Goal: Find specific page/section: Find specific page/section

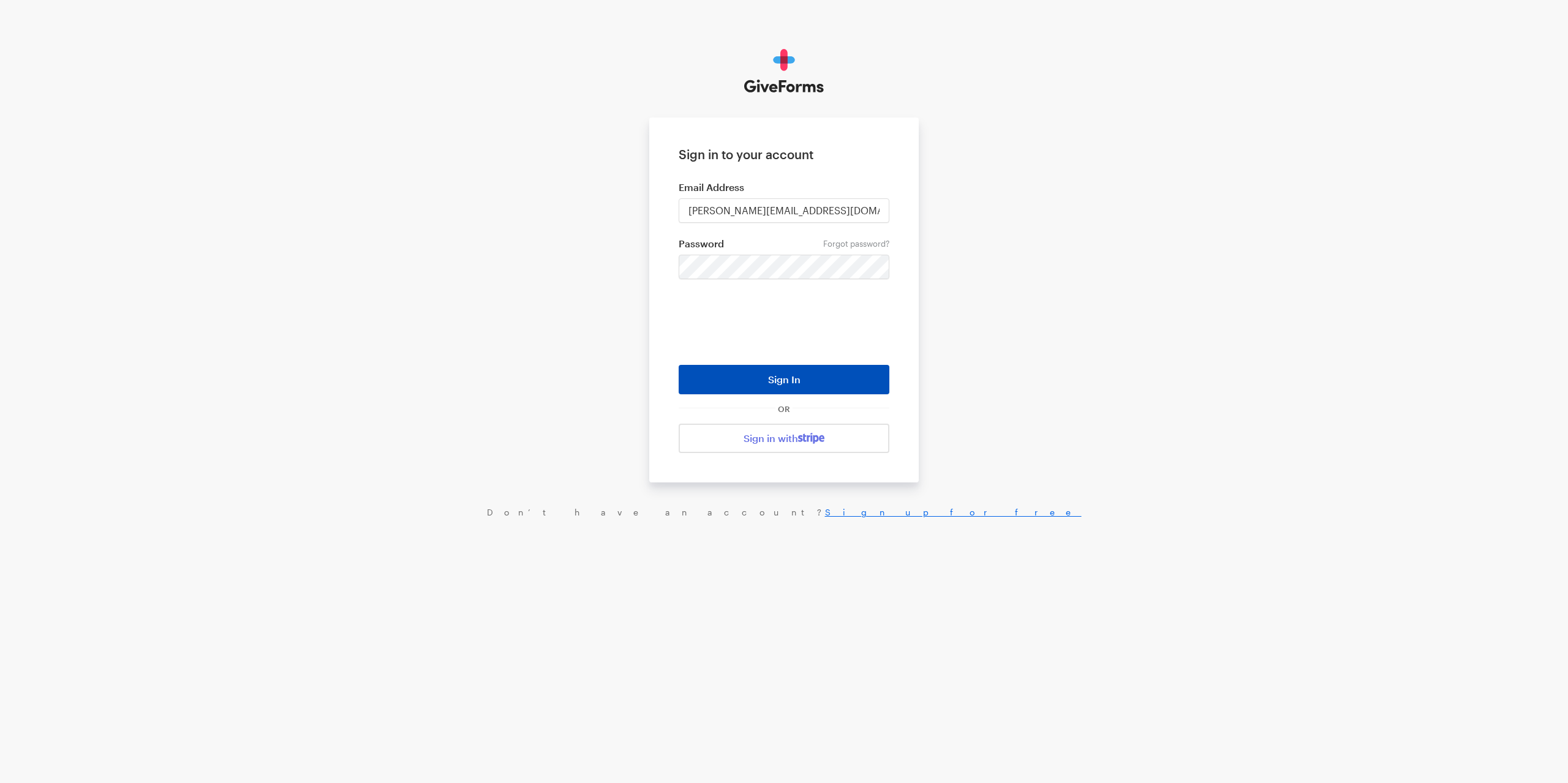
click at [809, 371] on button "Sign In" at bounding box center [784, 380] width 210 height 30
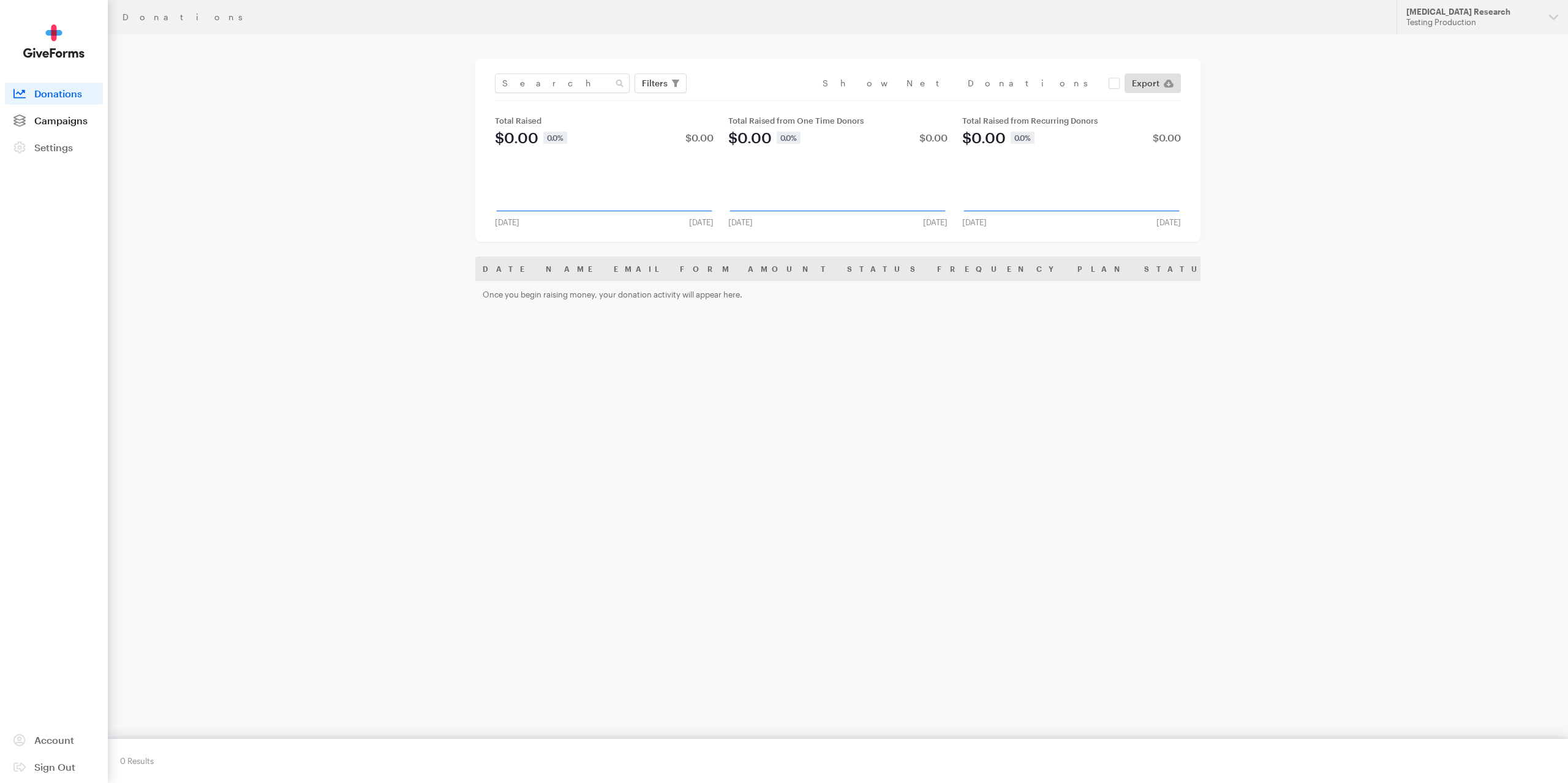
click at [68, 122] on span "Campaigns" at bounding box center [61, 120] width 53 height 12
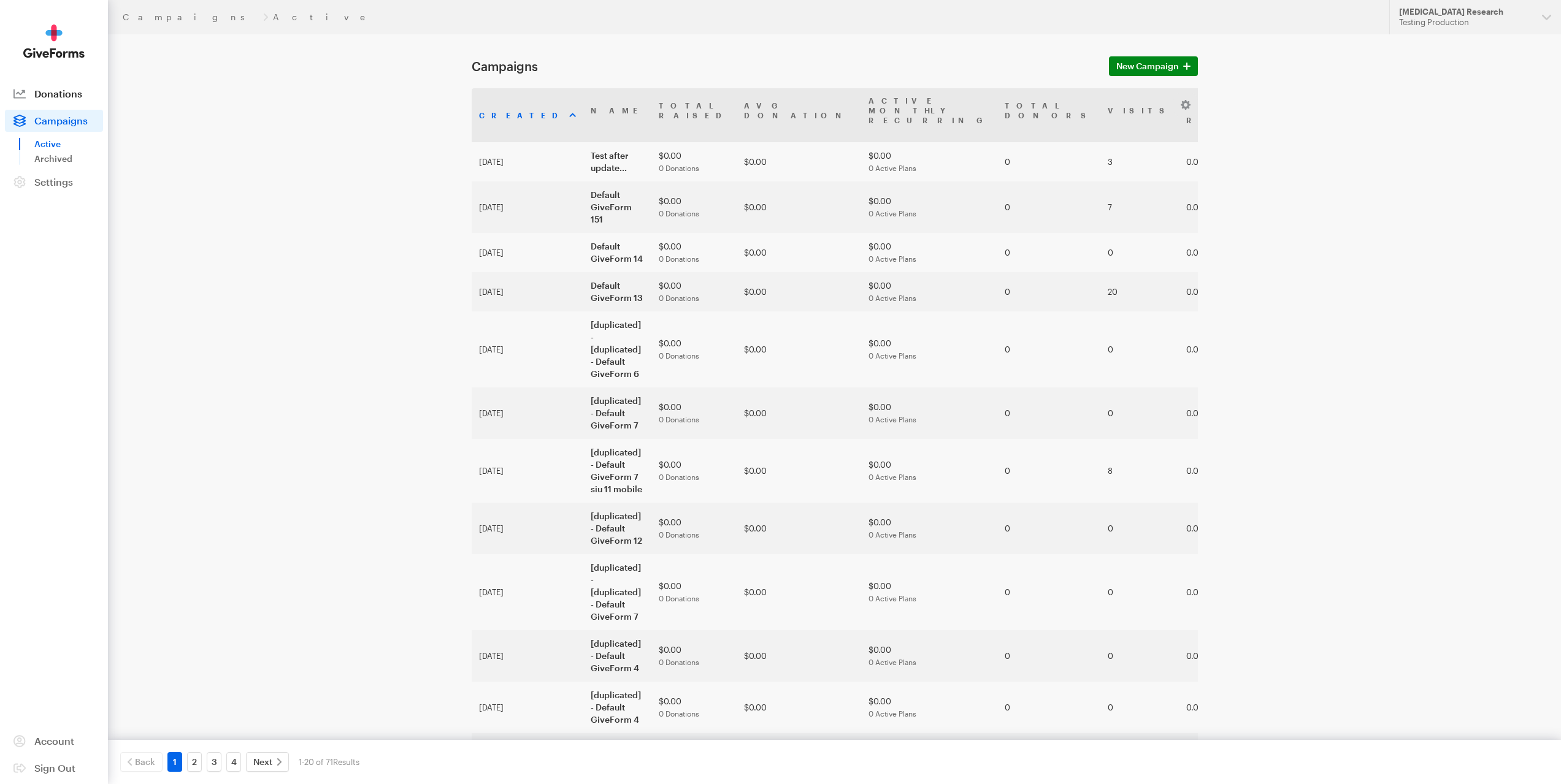
click at [49, 96] on span "Donations" at bounding box center [58, 93] width 48 height 12
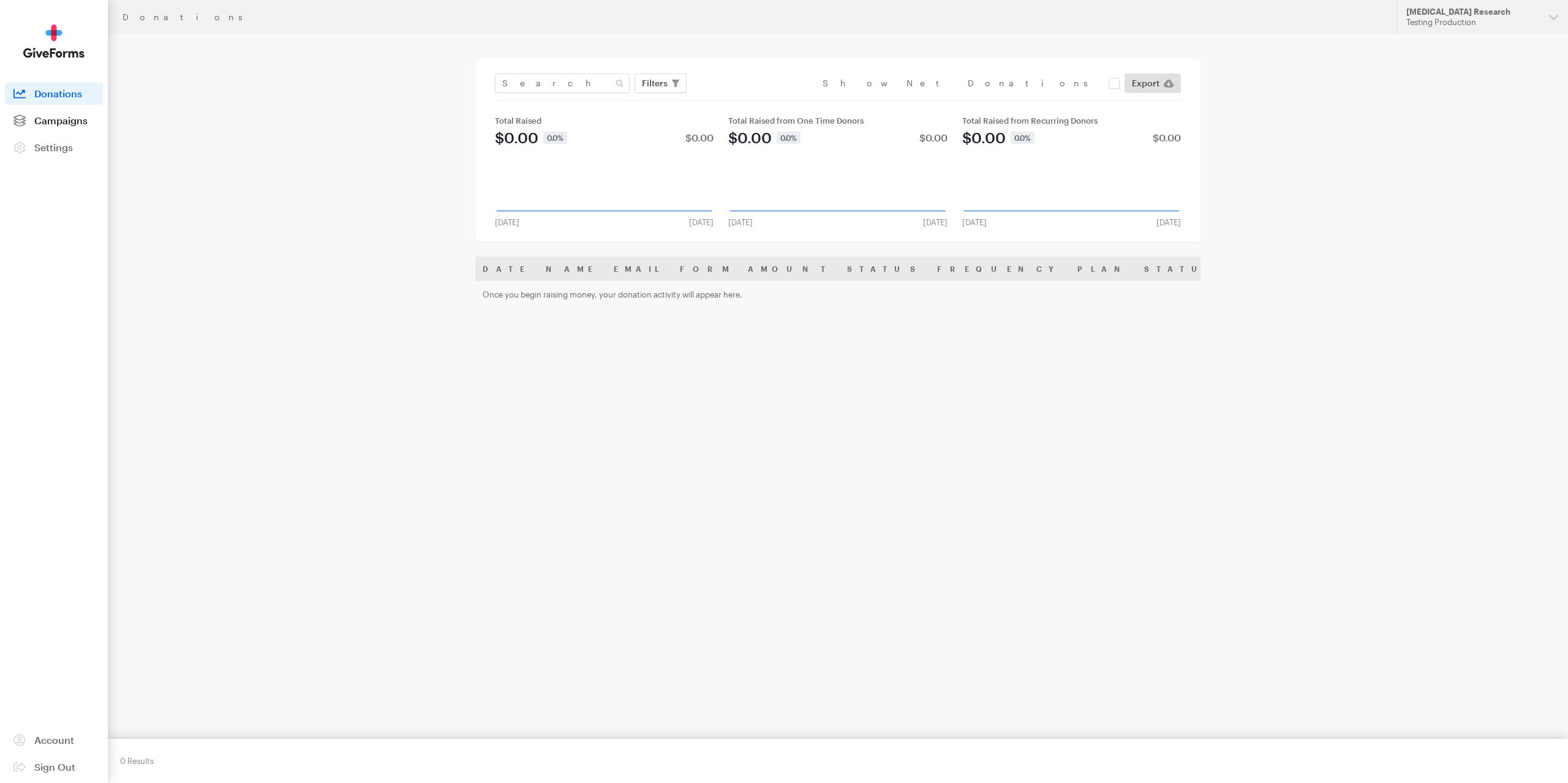
click at [100, 125] on link "Campaigns" at bounding box center [53, 121] width 98 height 22
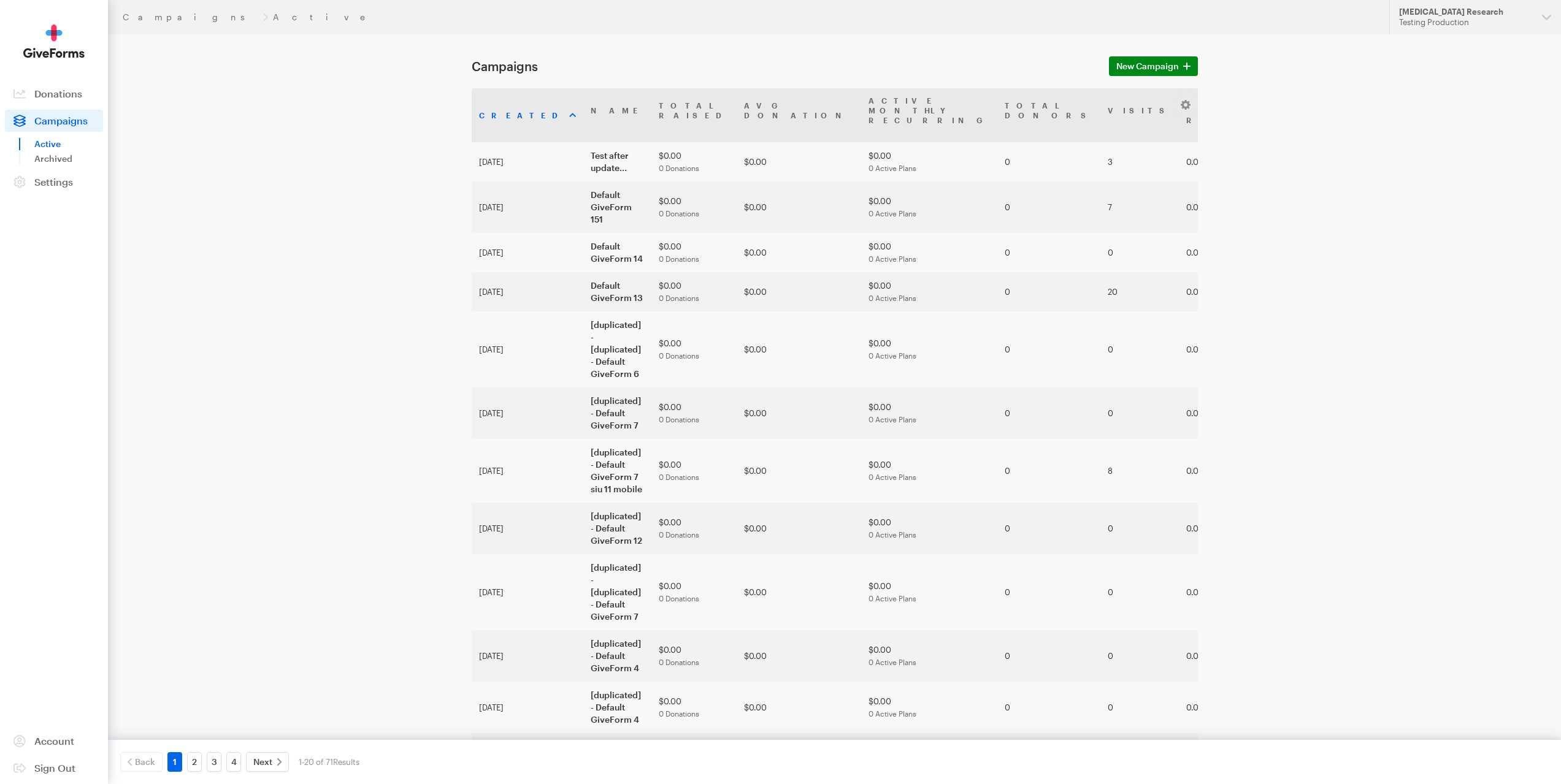
click at [519, 115] on th "Created" at bounding box center [527, 115] width 112 height 54
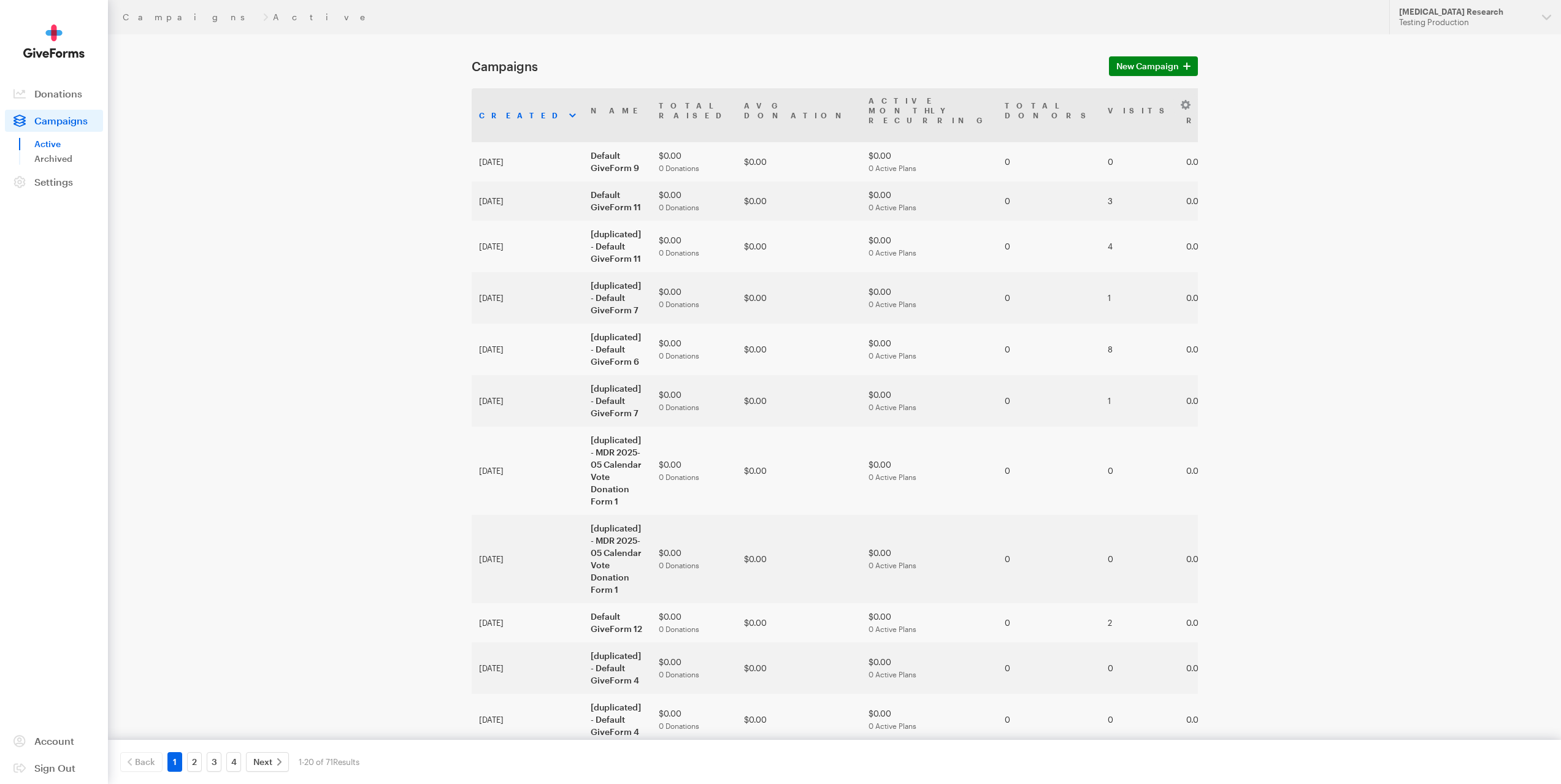
click at [500, 106] on th "Created" at bounding box center [527, 115] width 112 height 54
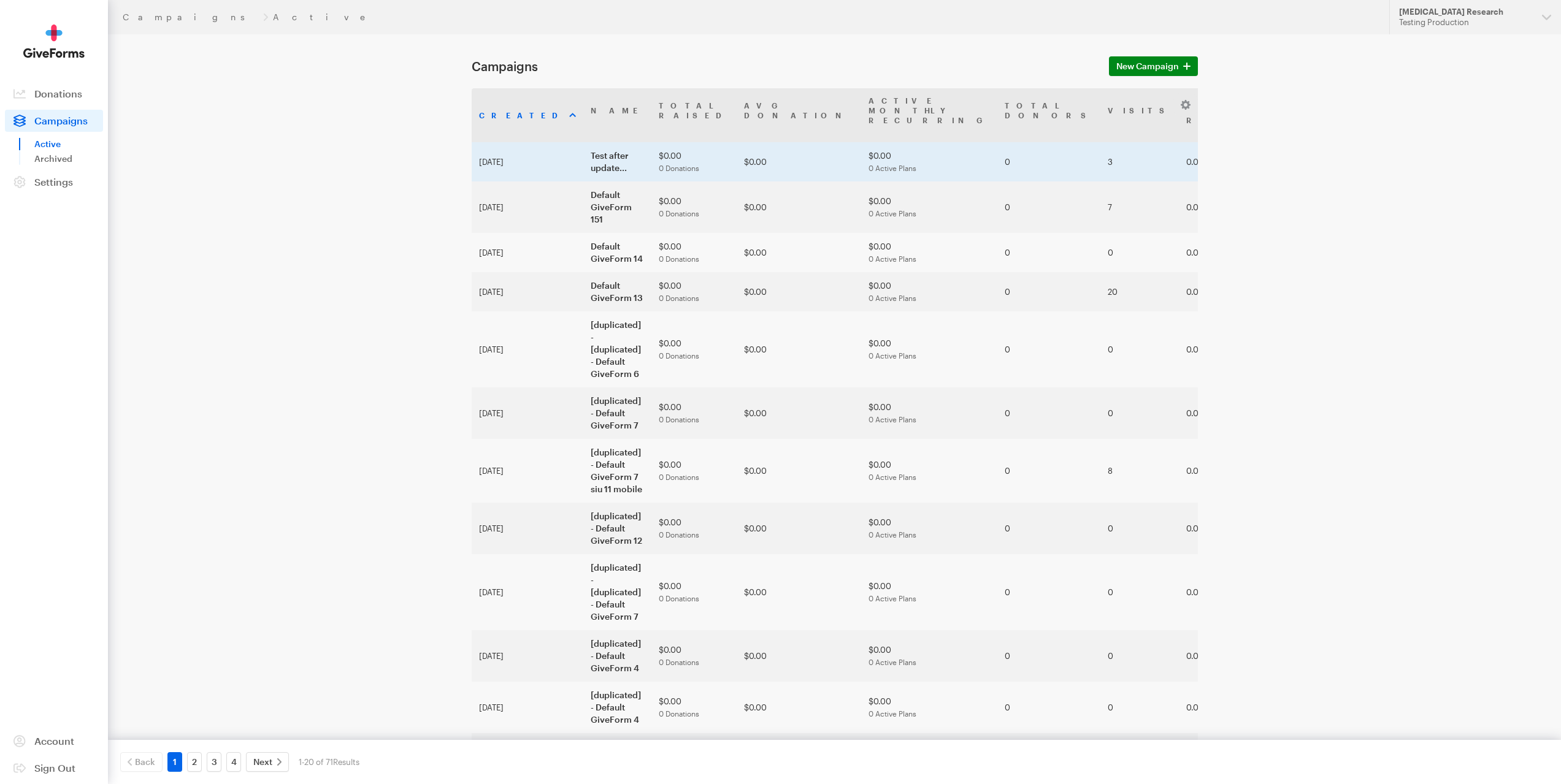
click at [591, 145] on td "Test after update..." at bounding box center [618, 162] width 68 height 40
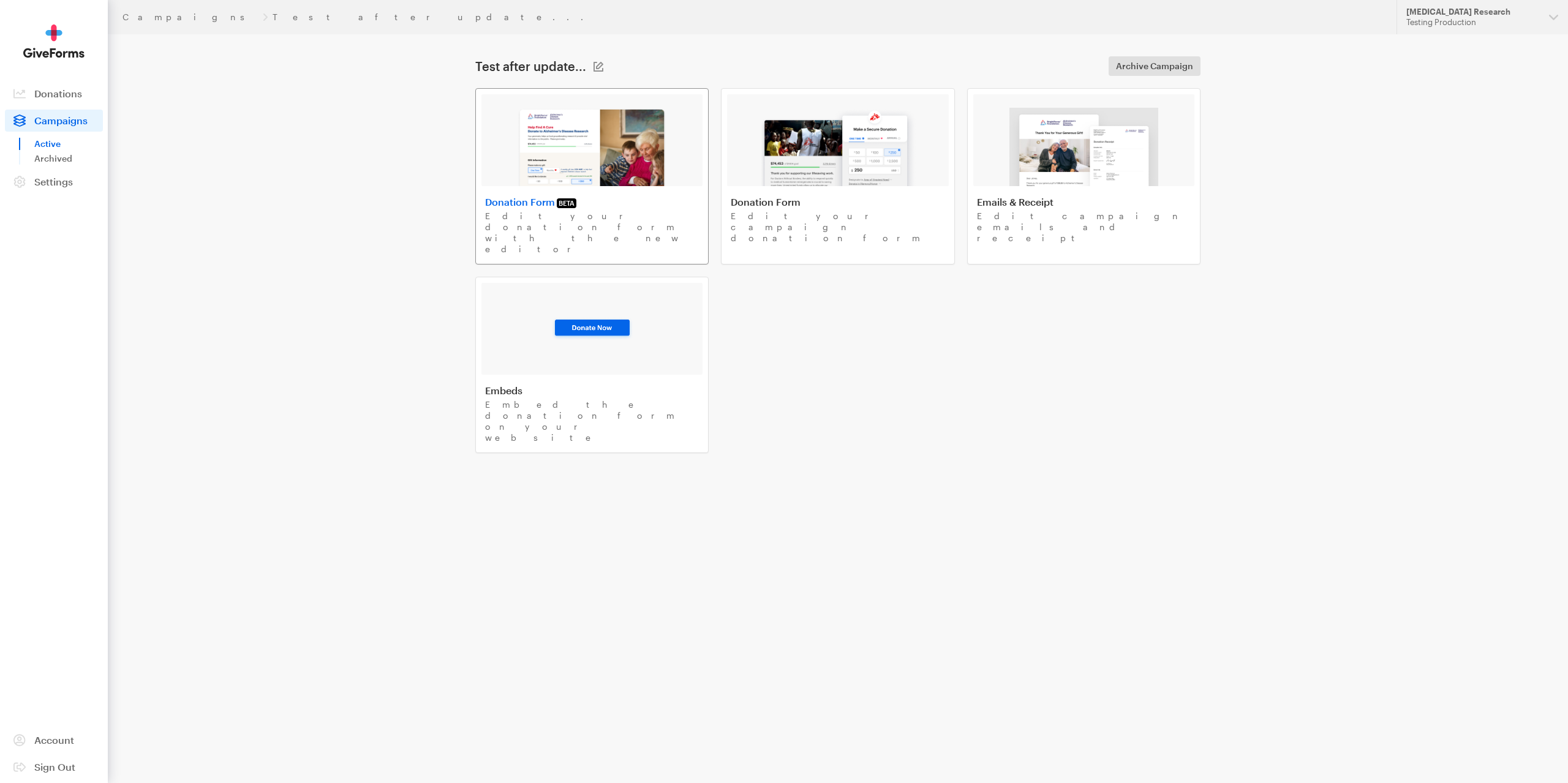
click at [597, 139] on img at bounding box center [591, 147] width 150 height 78
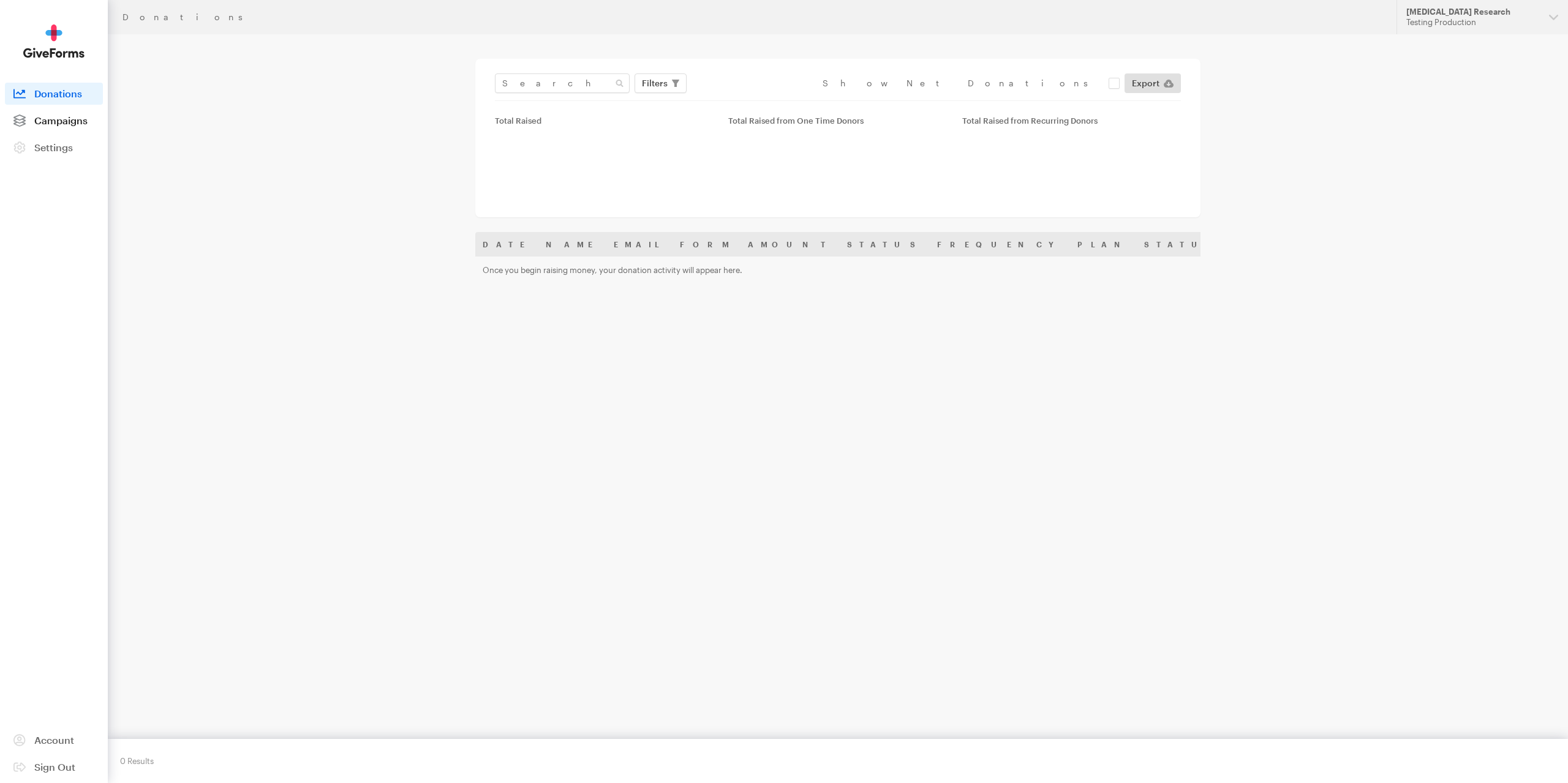
click at [89, 120] on link "Campaigns" at bounding box center [53, 121] width 98 height 22
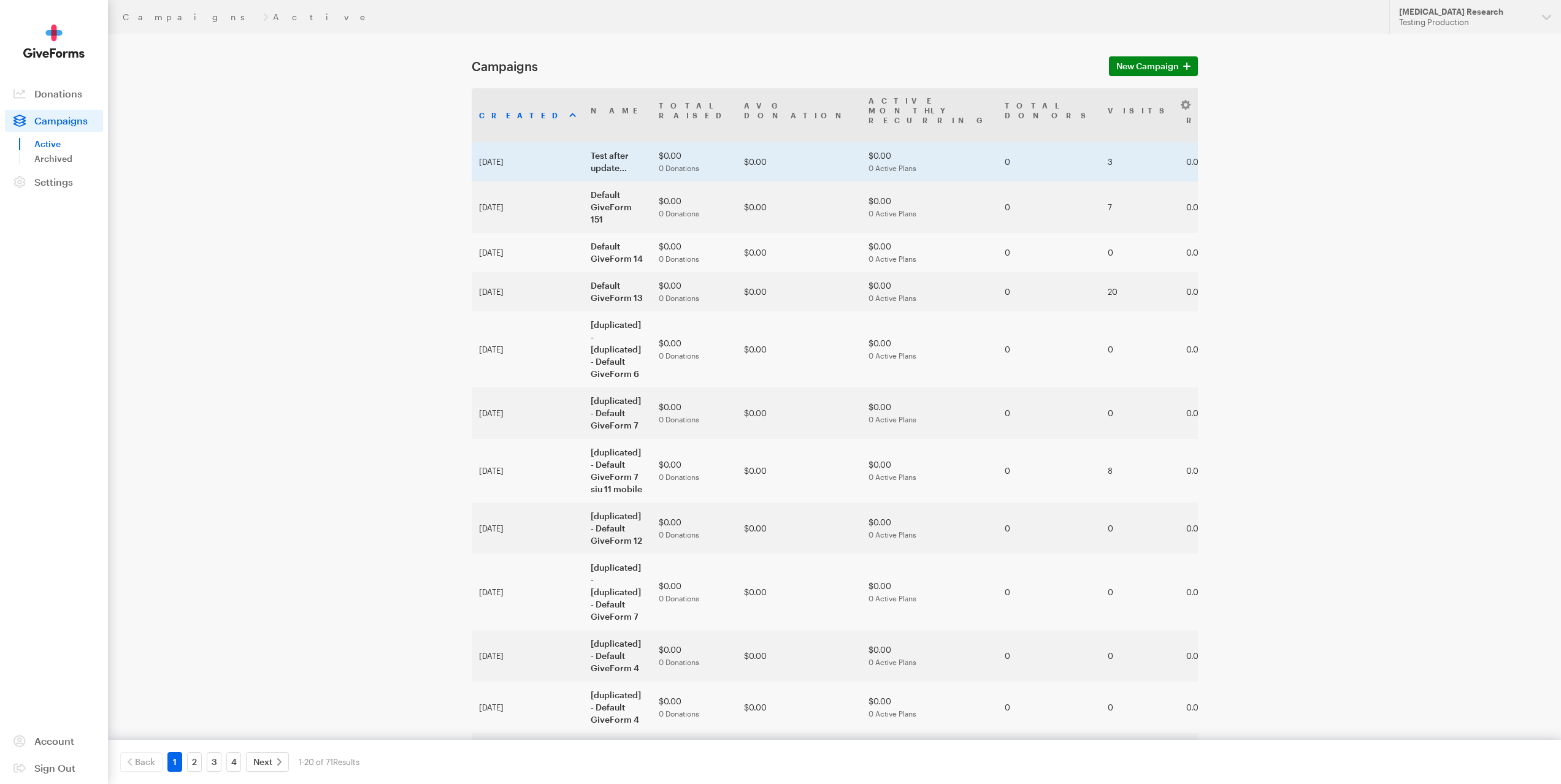
click at [593, 142] on td "Test after update..." at bounding box center [618, 162] width 68 height 40
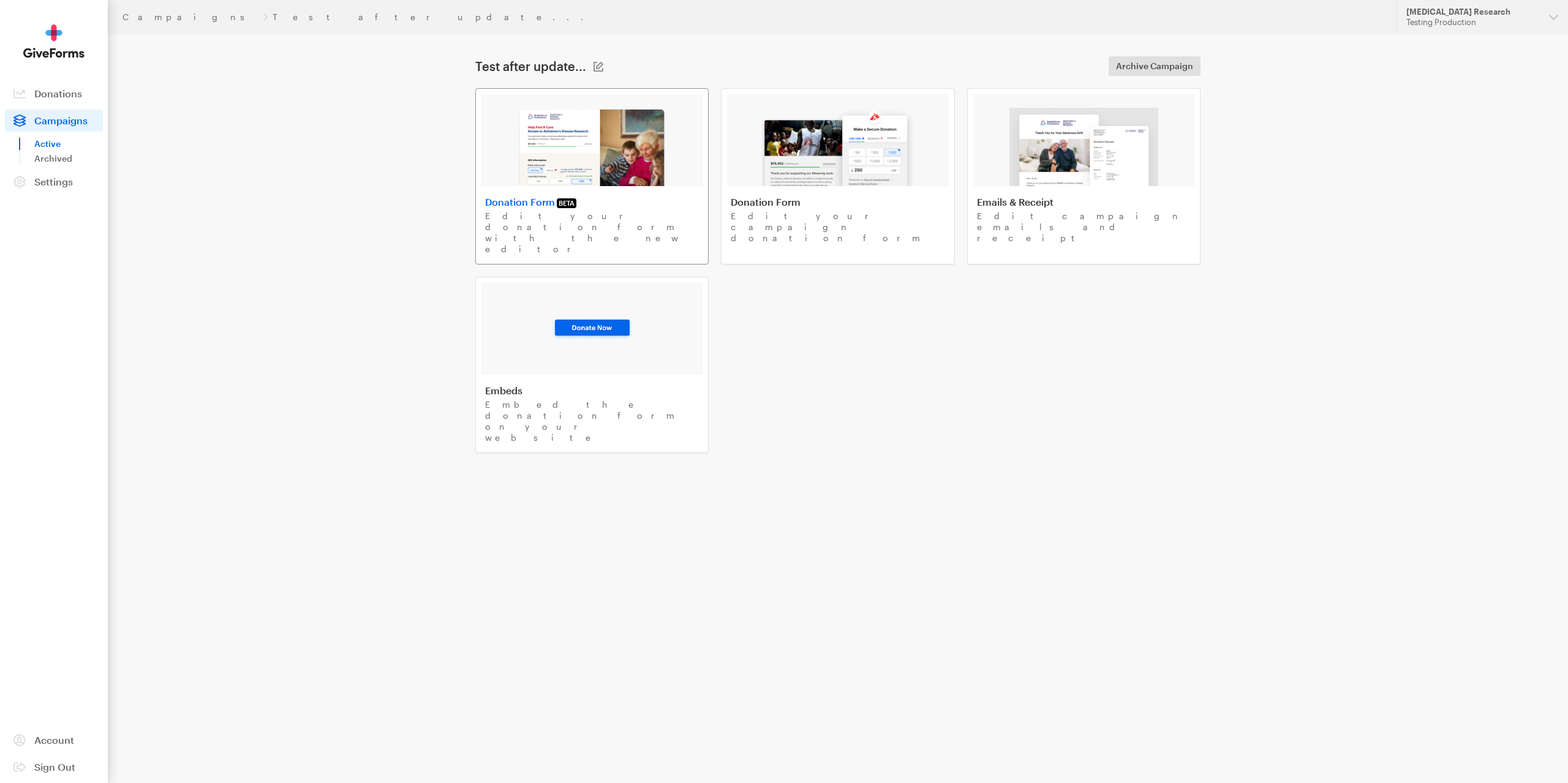
click at [544, 125] on img at bounding box center [591, 147] width 150 height 78
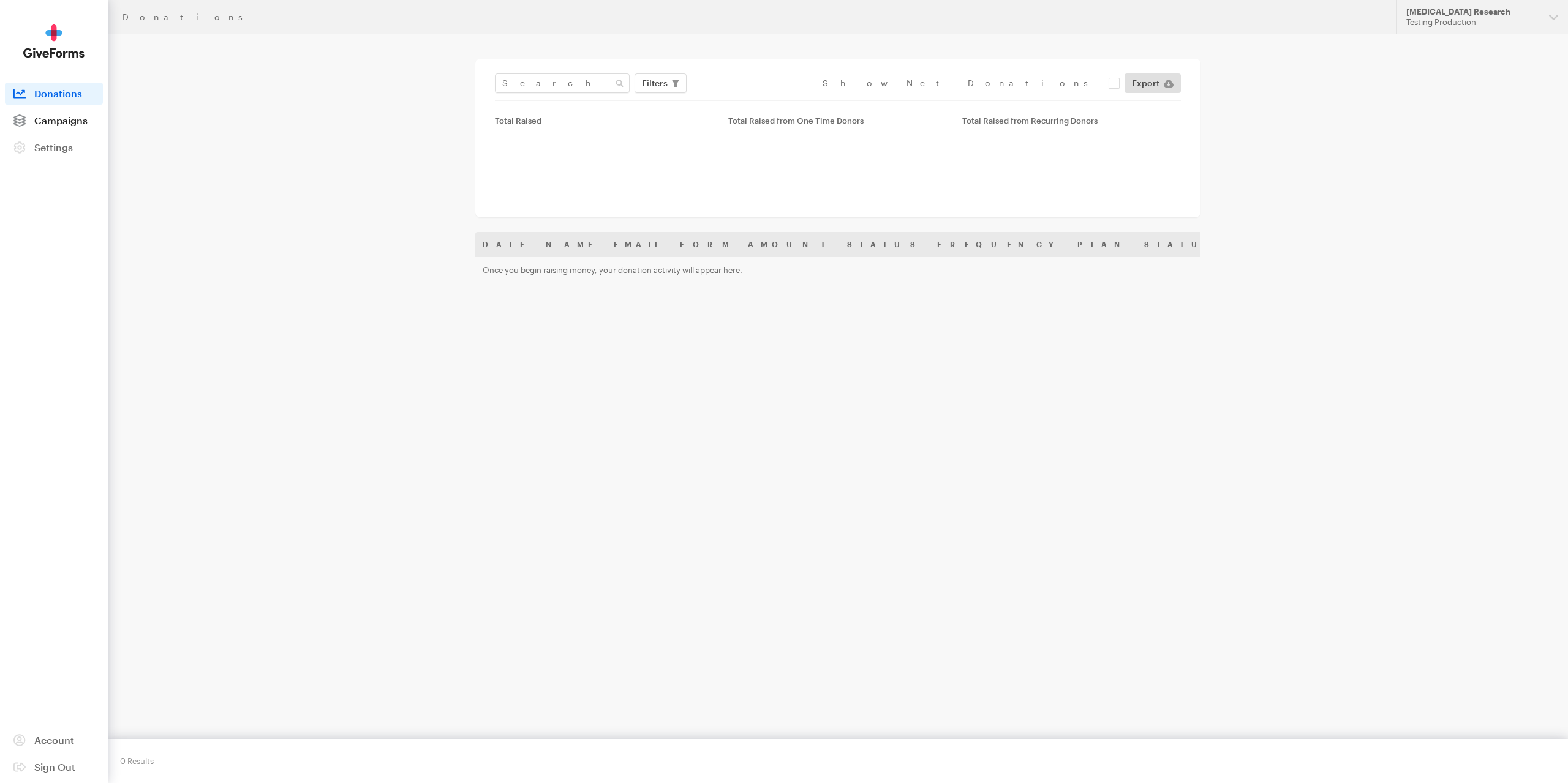
click at [73, 130] on link "Campaigns" at bounding box center [53, 121] width 98 height 22
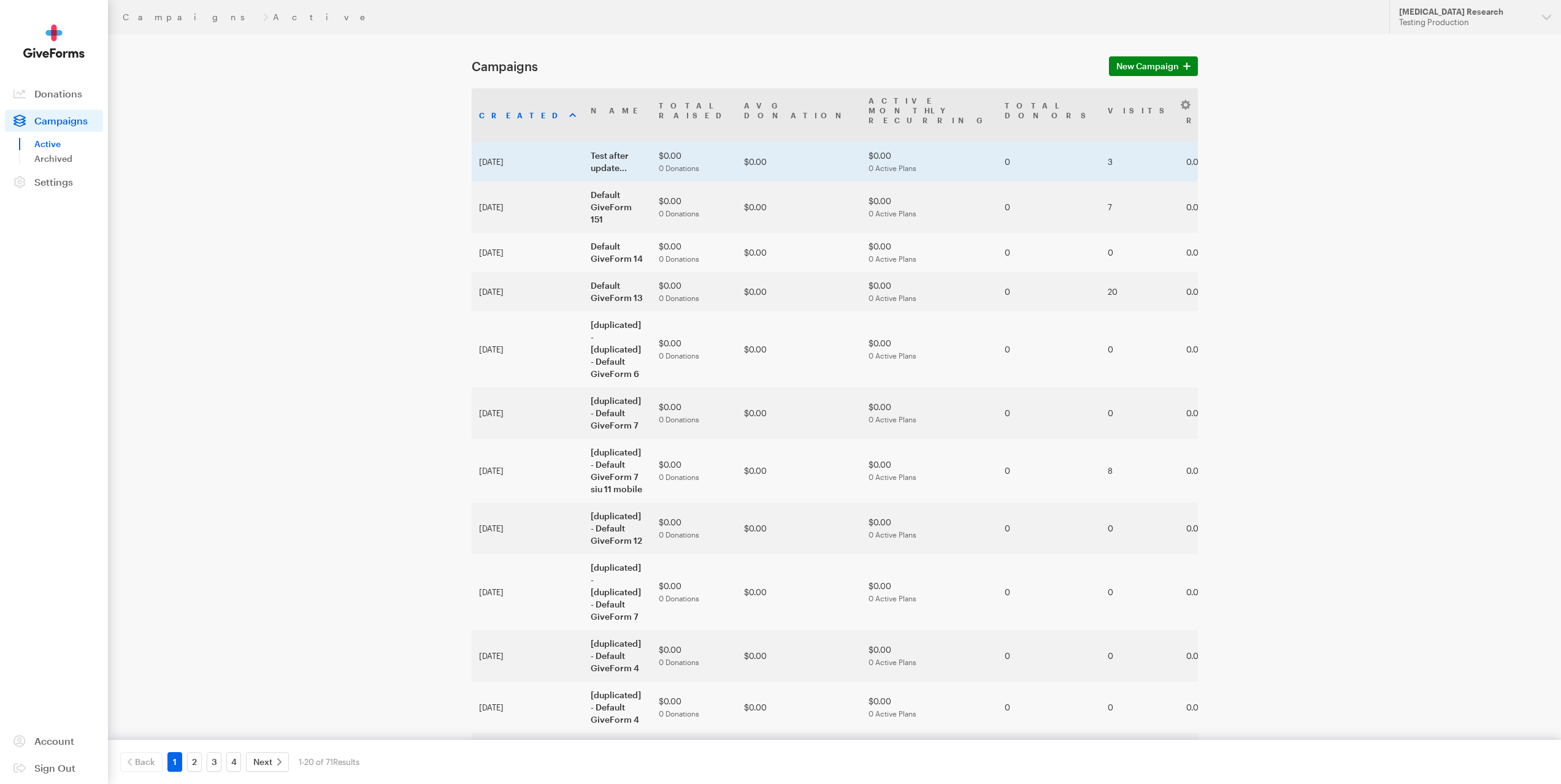
click at [584, 156] on td "Test after update..." at bounding box center [618, 162] width 68 height 40
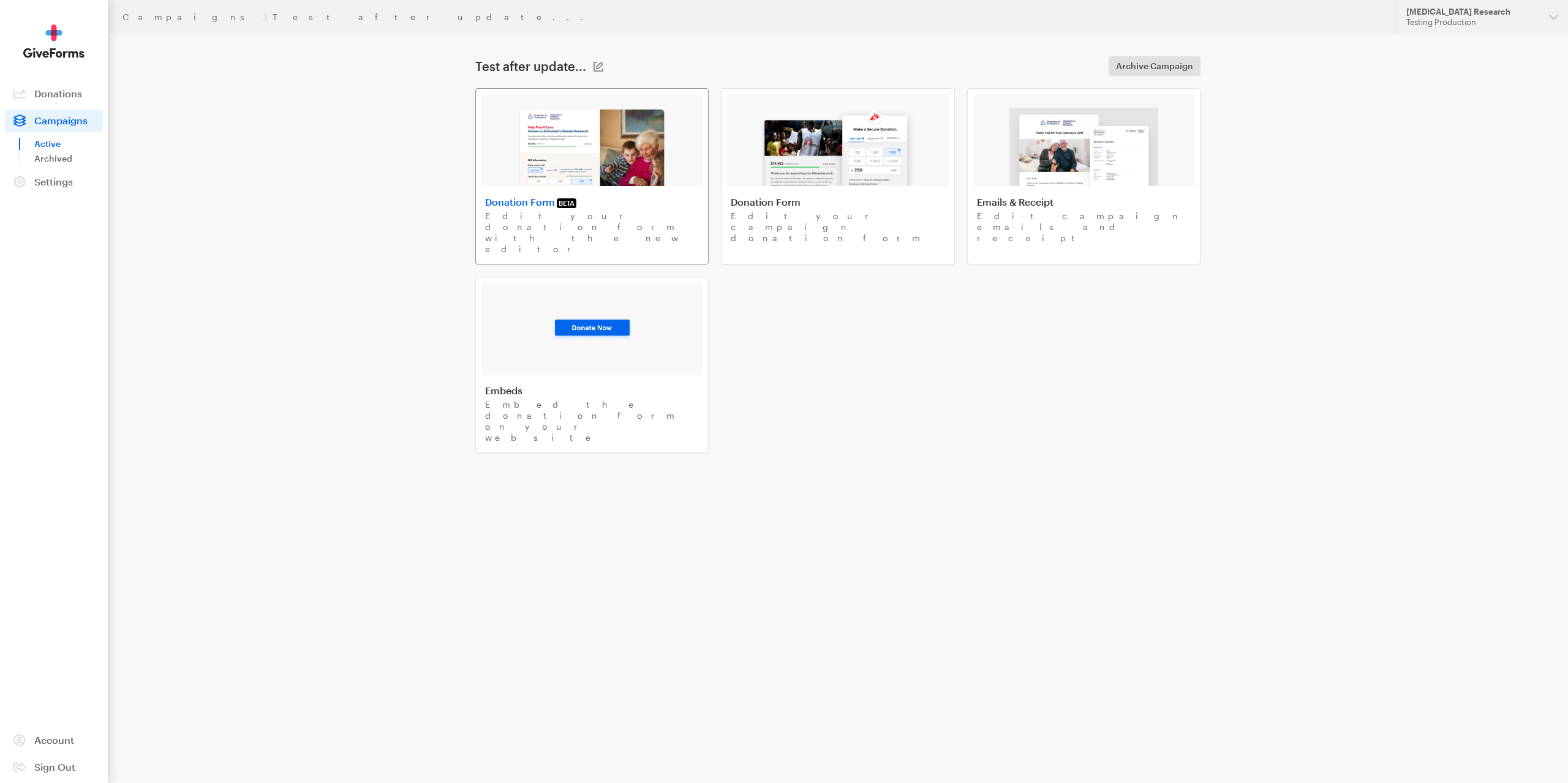
click at [538, 143] on img at bounding box center [591, 147] width 150 height 78
